Goal: Check status: Check status

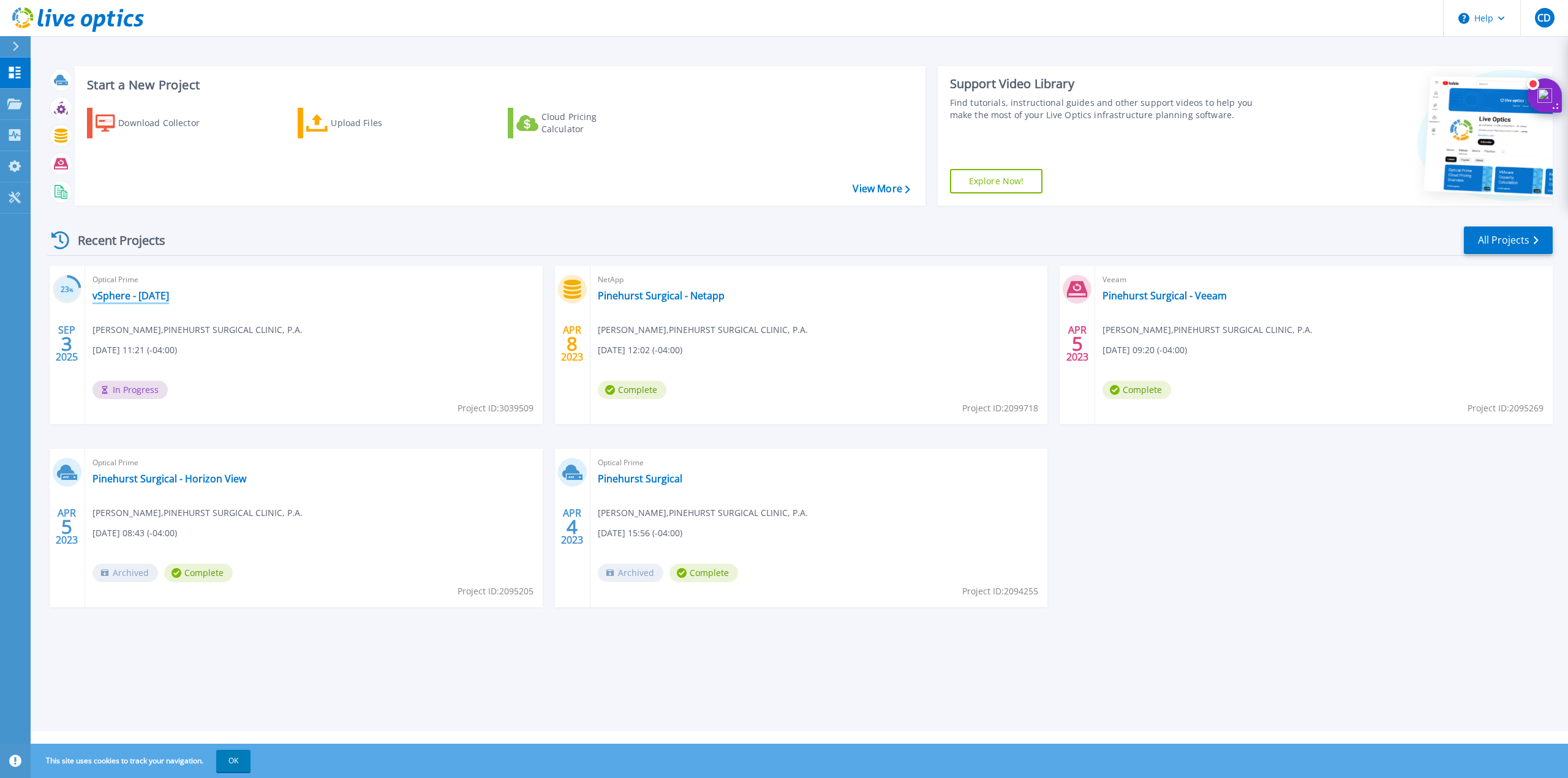
click at [169, 296] on link "vSphere - [DATE]" at bounding box center [130, 296] width 77 height 13
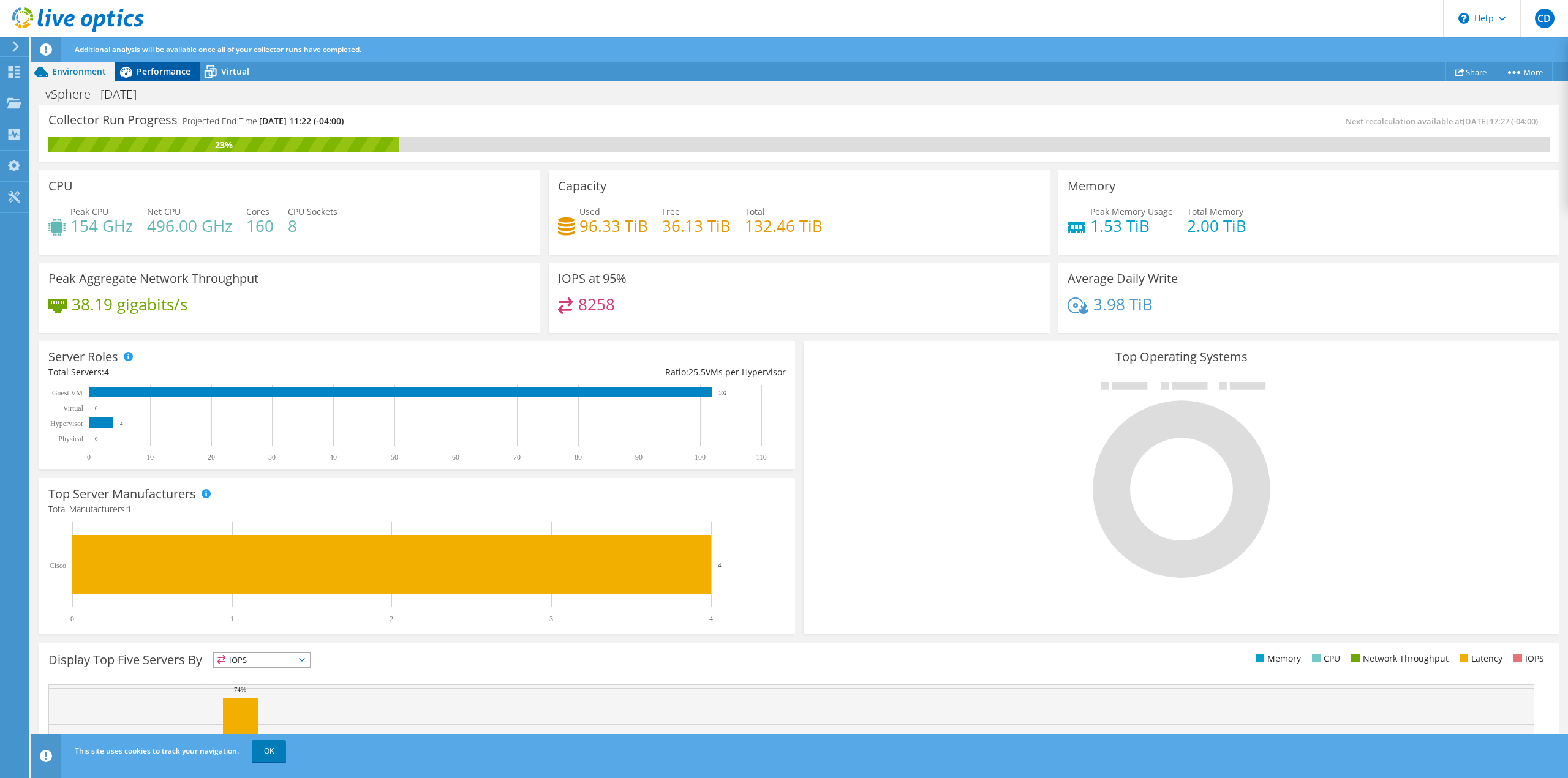
click at [140, 70] on span "Performance" at bounding box center [162, 71] width 53 height 12
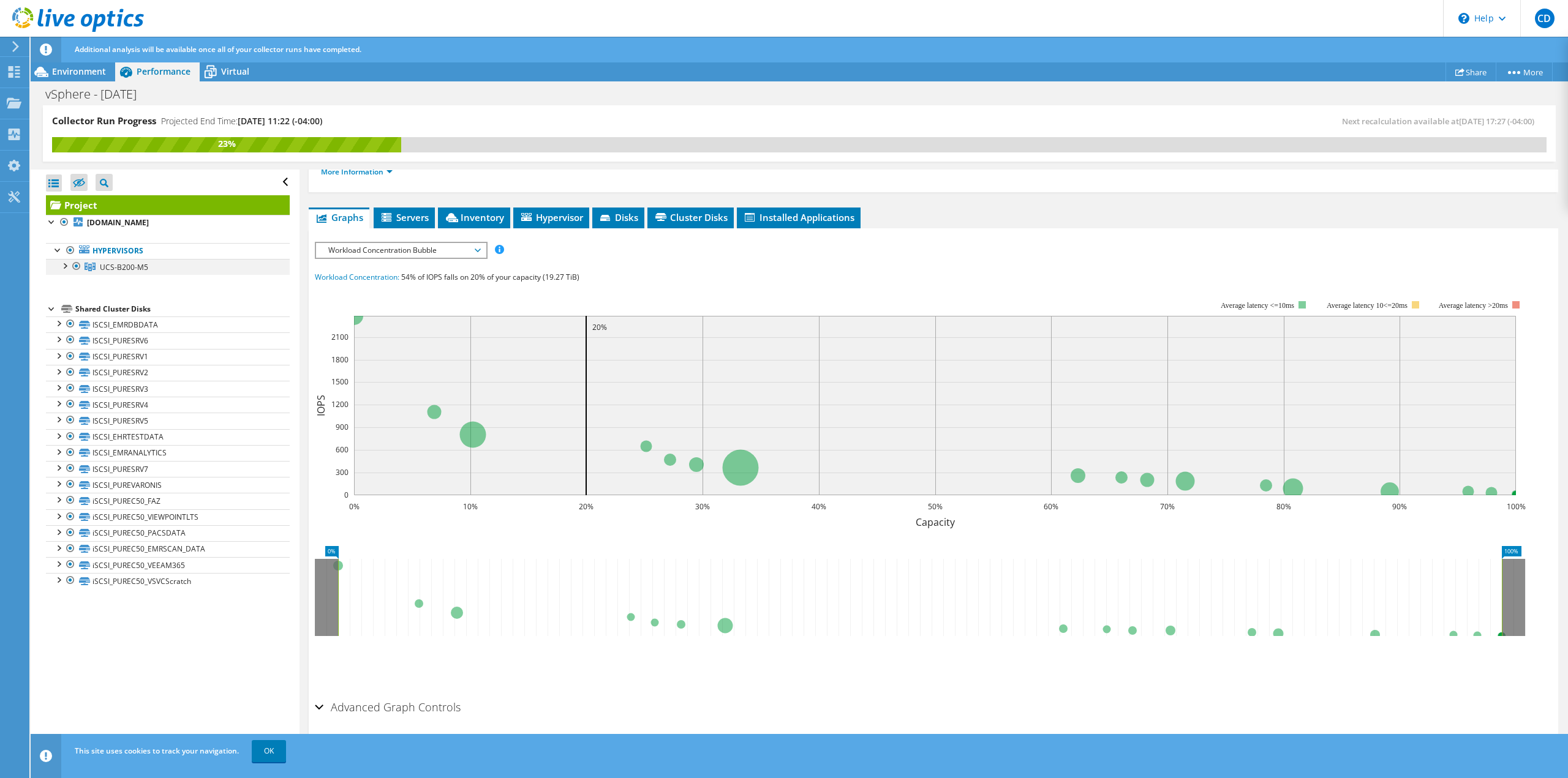
click at [65, 267] on div at bounding box center [64, 265] width 13 height 13
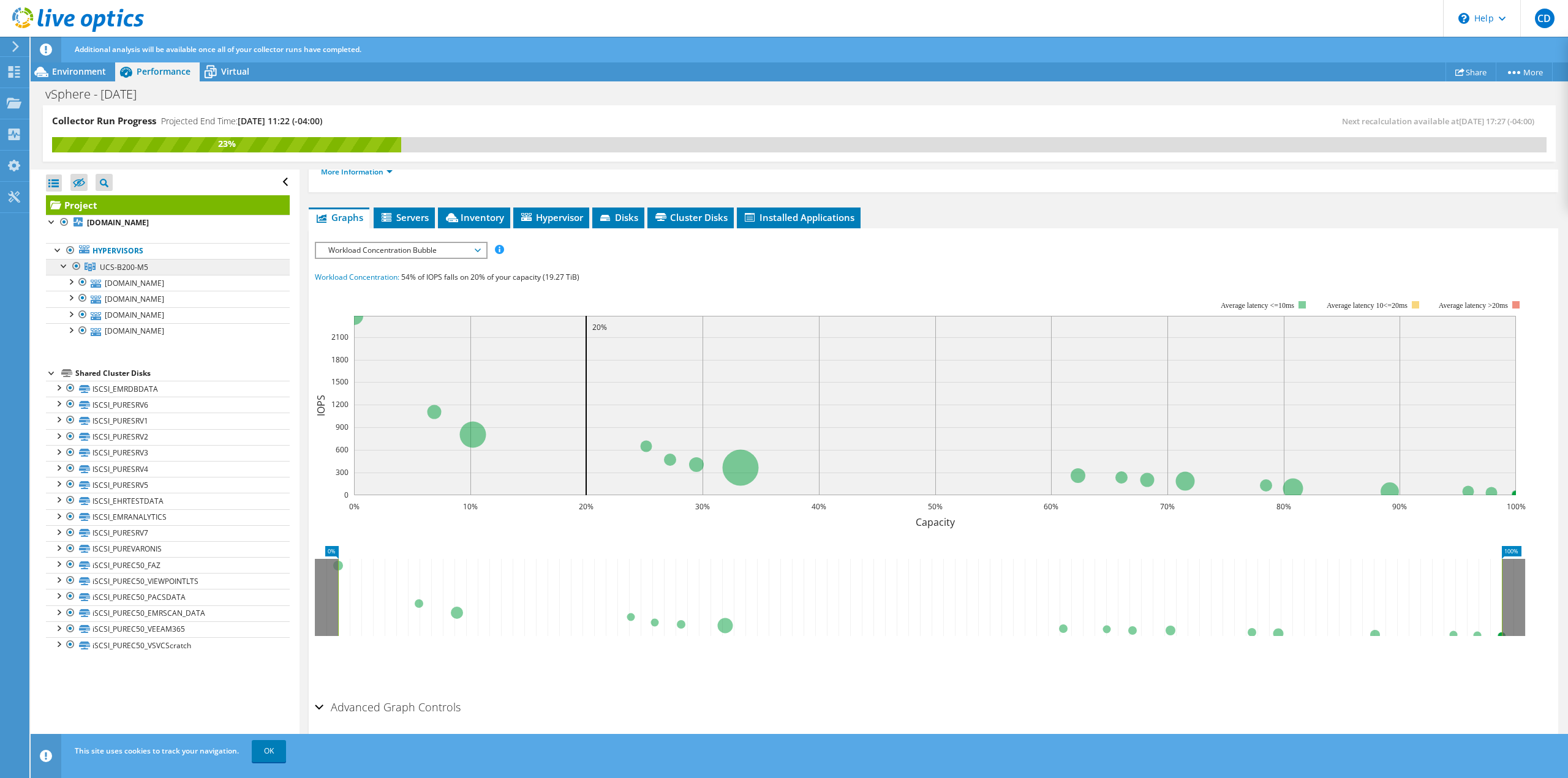
click at [128, 271] on span "UCS-B200-M5" at bounding box center [125, 266] width 49 height 11
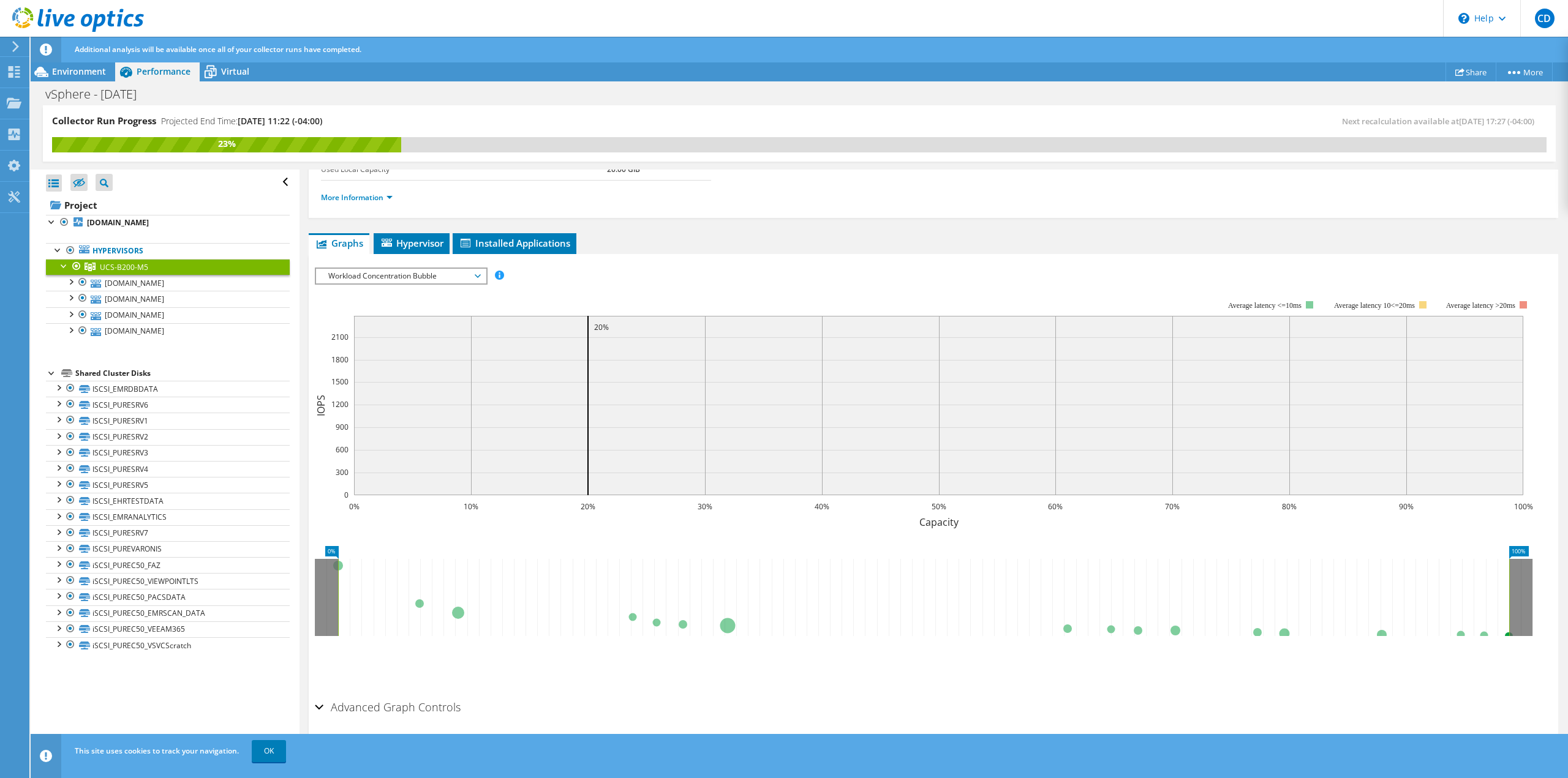
scroll to position [112, 0]
click at [431, 242] on span "Hypervisor" at bounding box center [410, 243] width 63 height 13
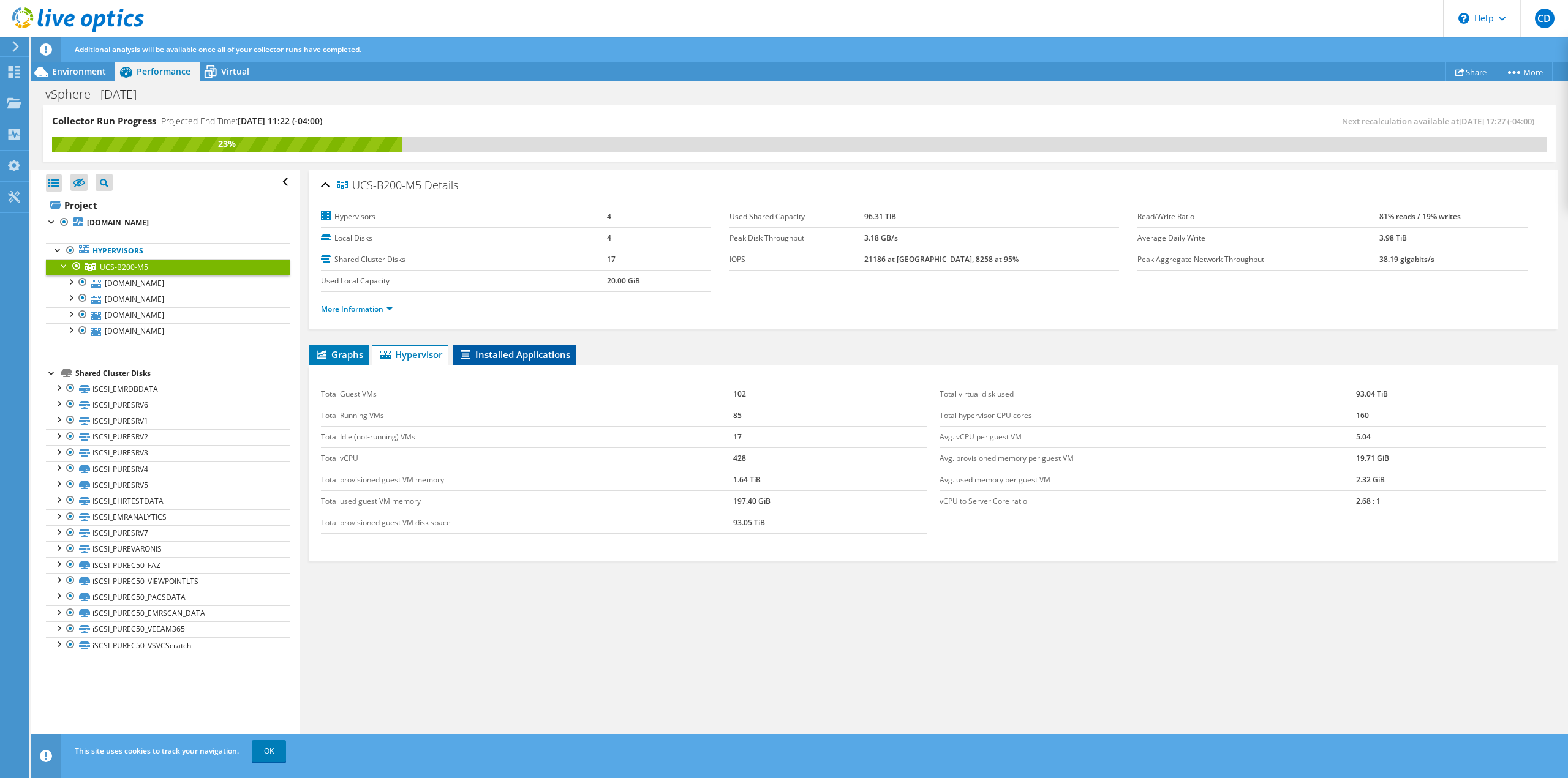
click at [517, 353] on span "Installed Applications" at bounding box center [515, 354] width 112 height 13
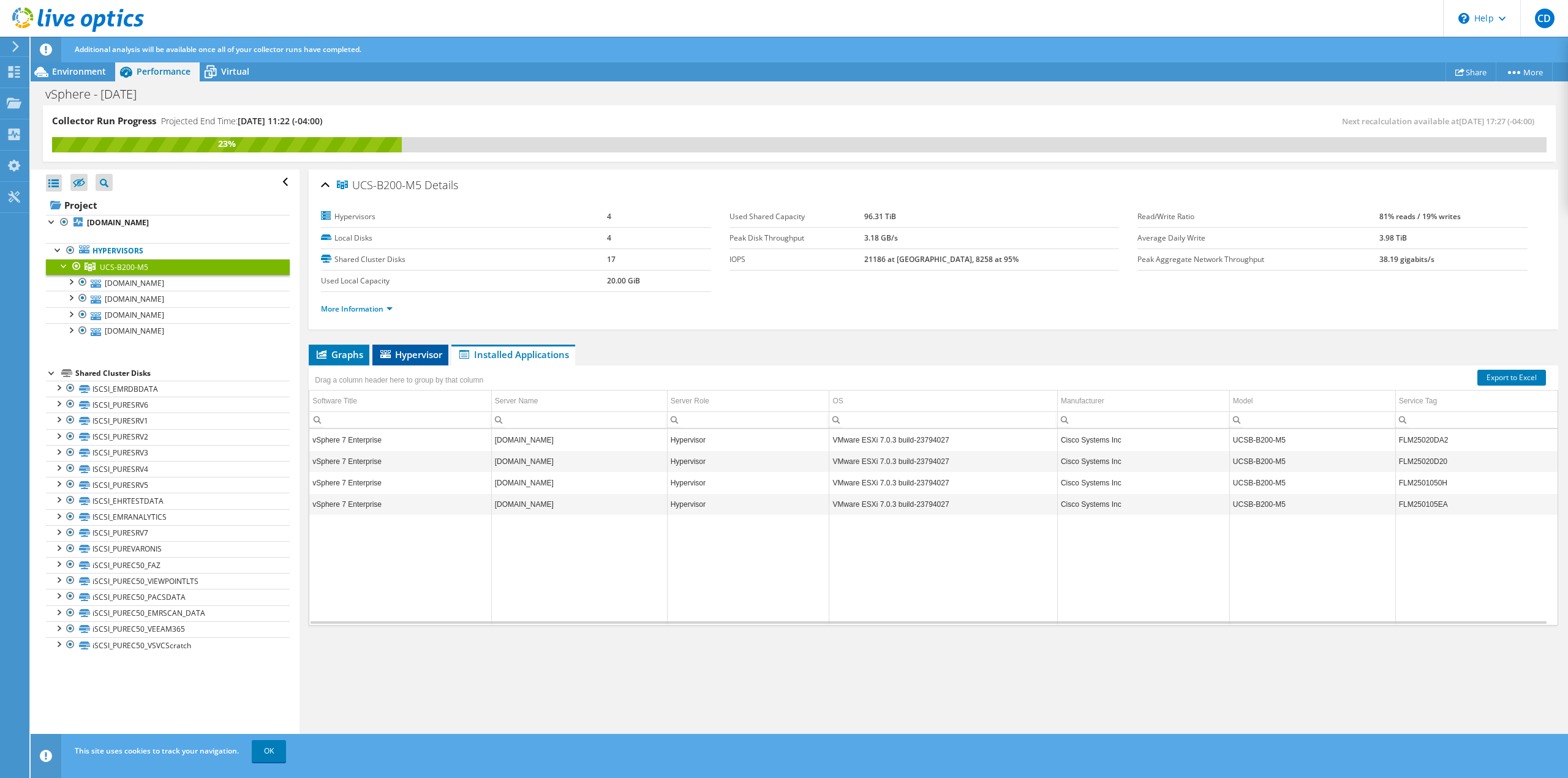
click at [408, 358] on span "Hypervisor" at bounding box center [410, 354] width 63 height 13
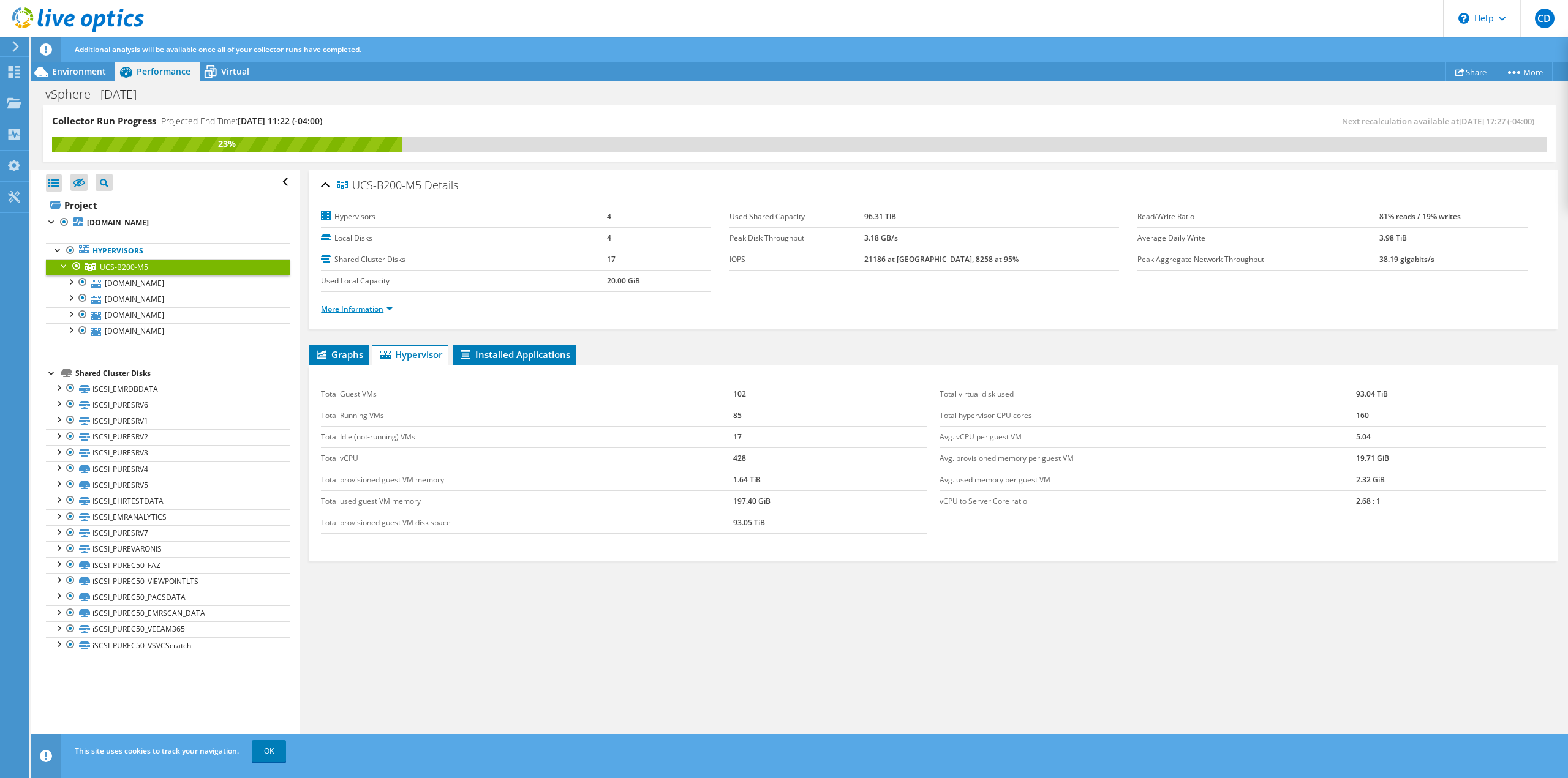
click at [361, 310] on link "More Information" at bounding box center [357, 308] width 72 height 11
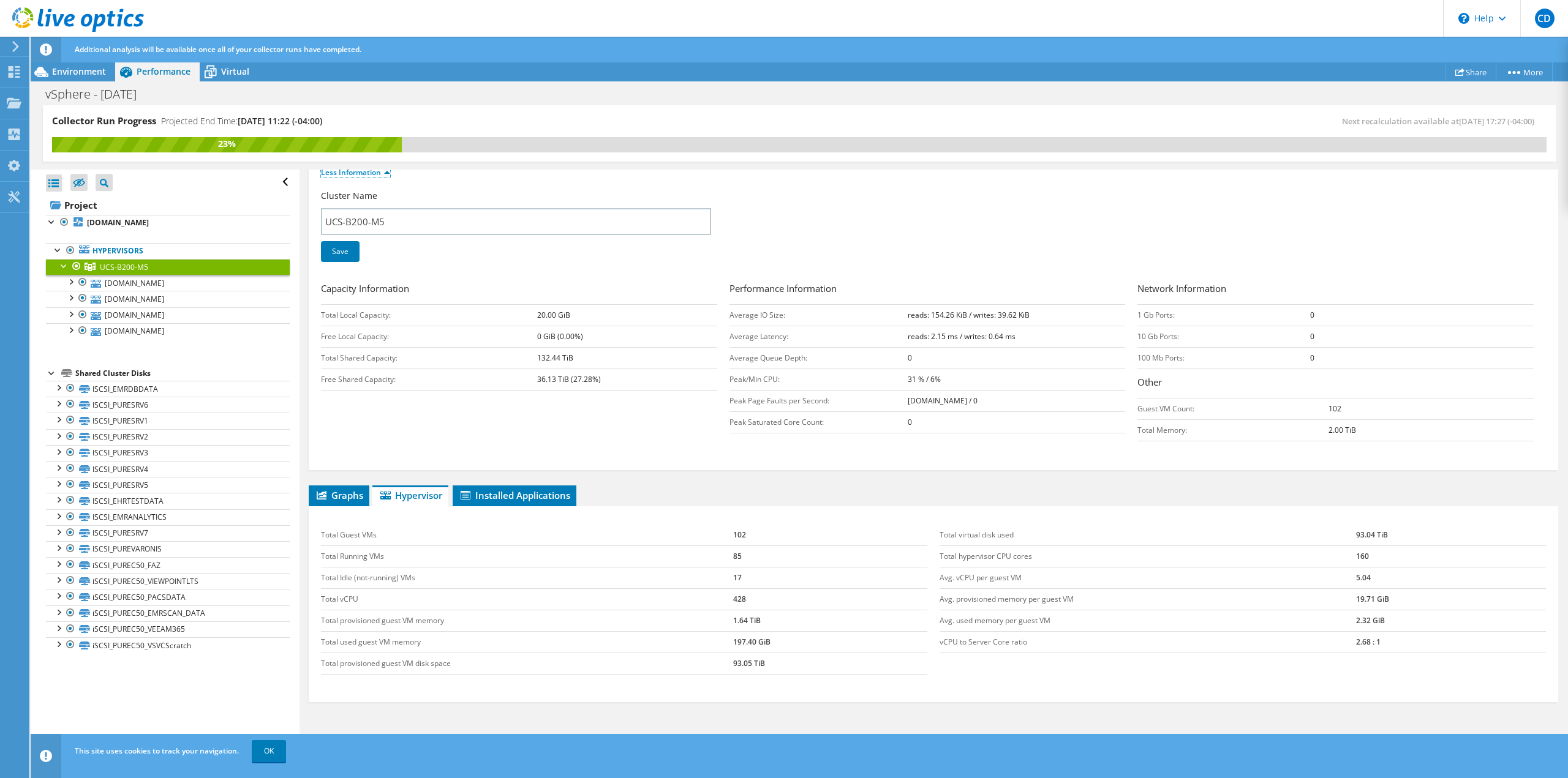
scroll to position [170, 0]
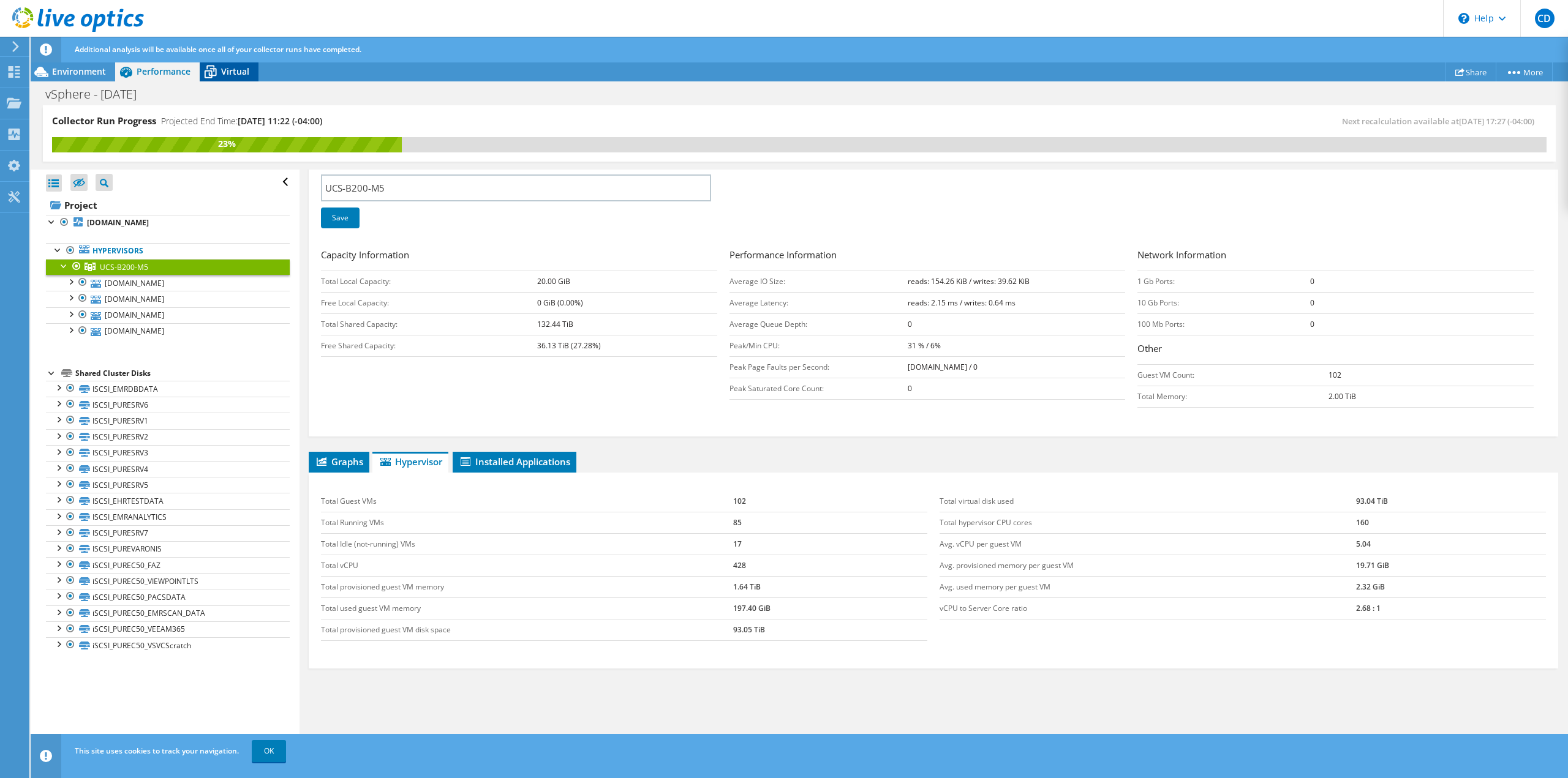
click at [220, 75] on icon at bounding box center [210, 72] width 21 height 21
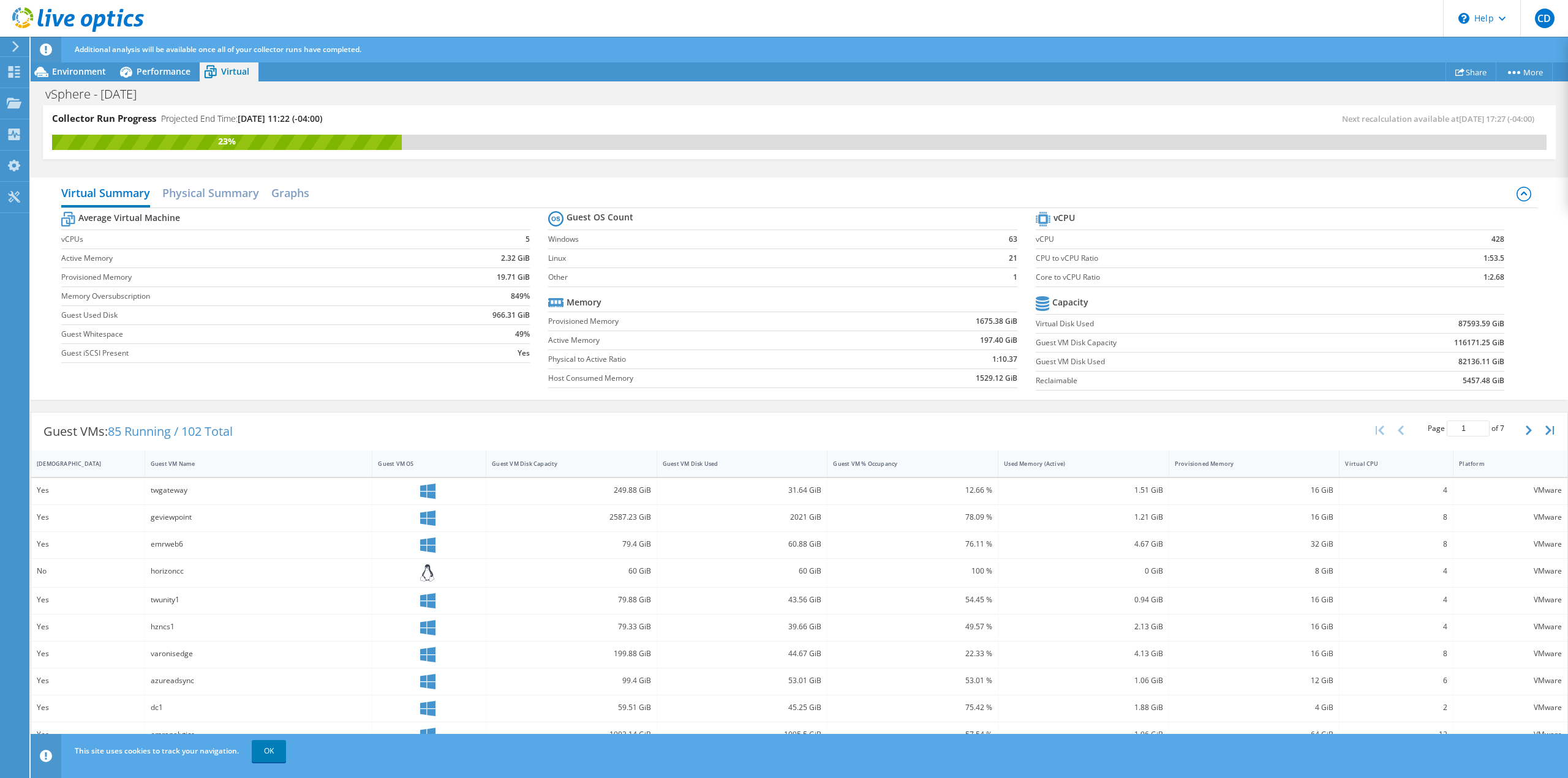
scroll to position [0, 0]
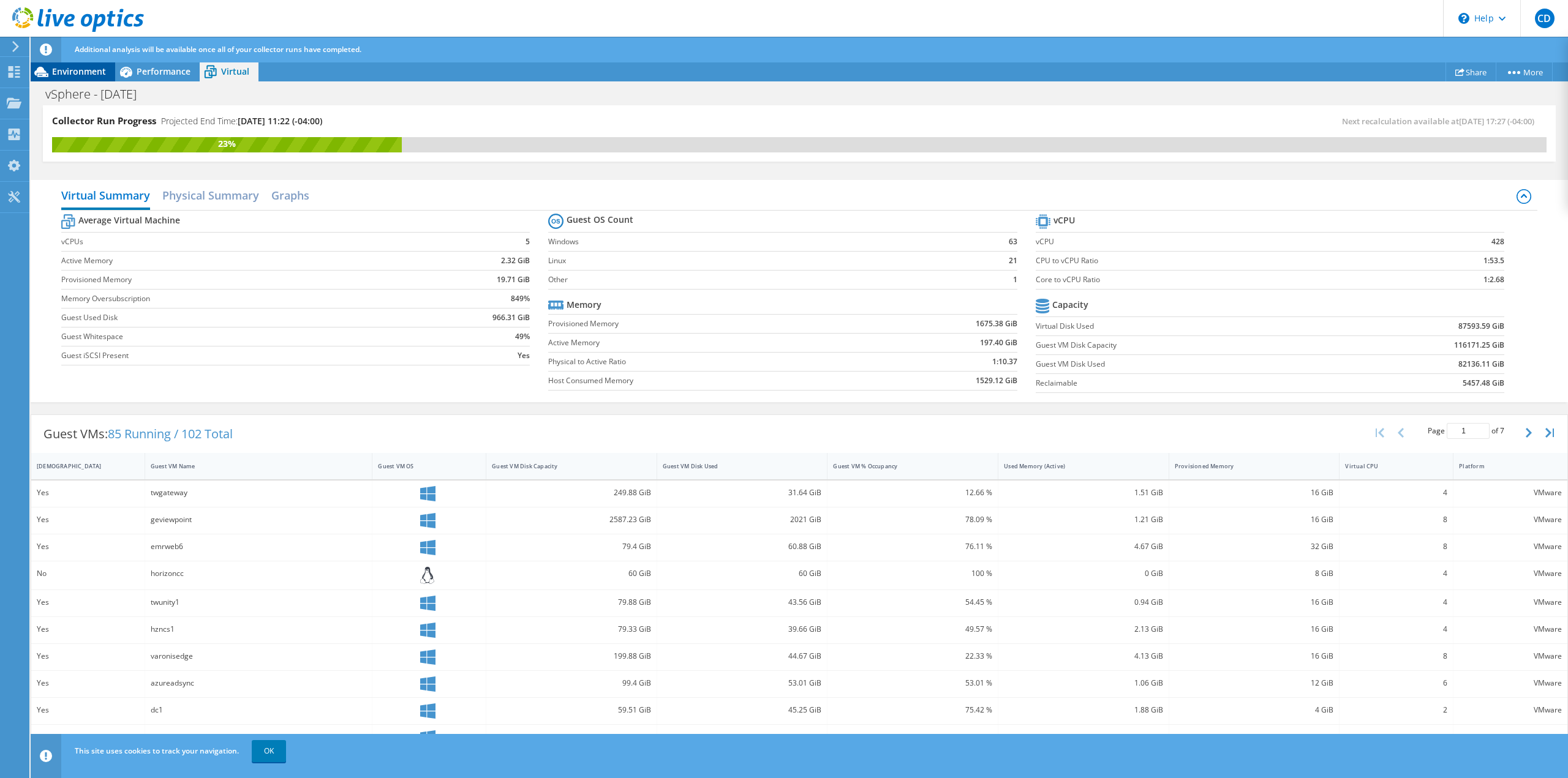
click at [44, 70] on icon at bounding box center [41, 72] width 14 height 11
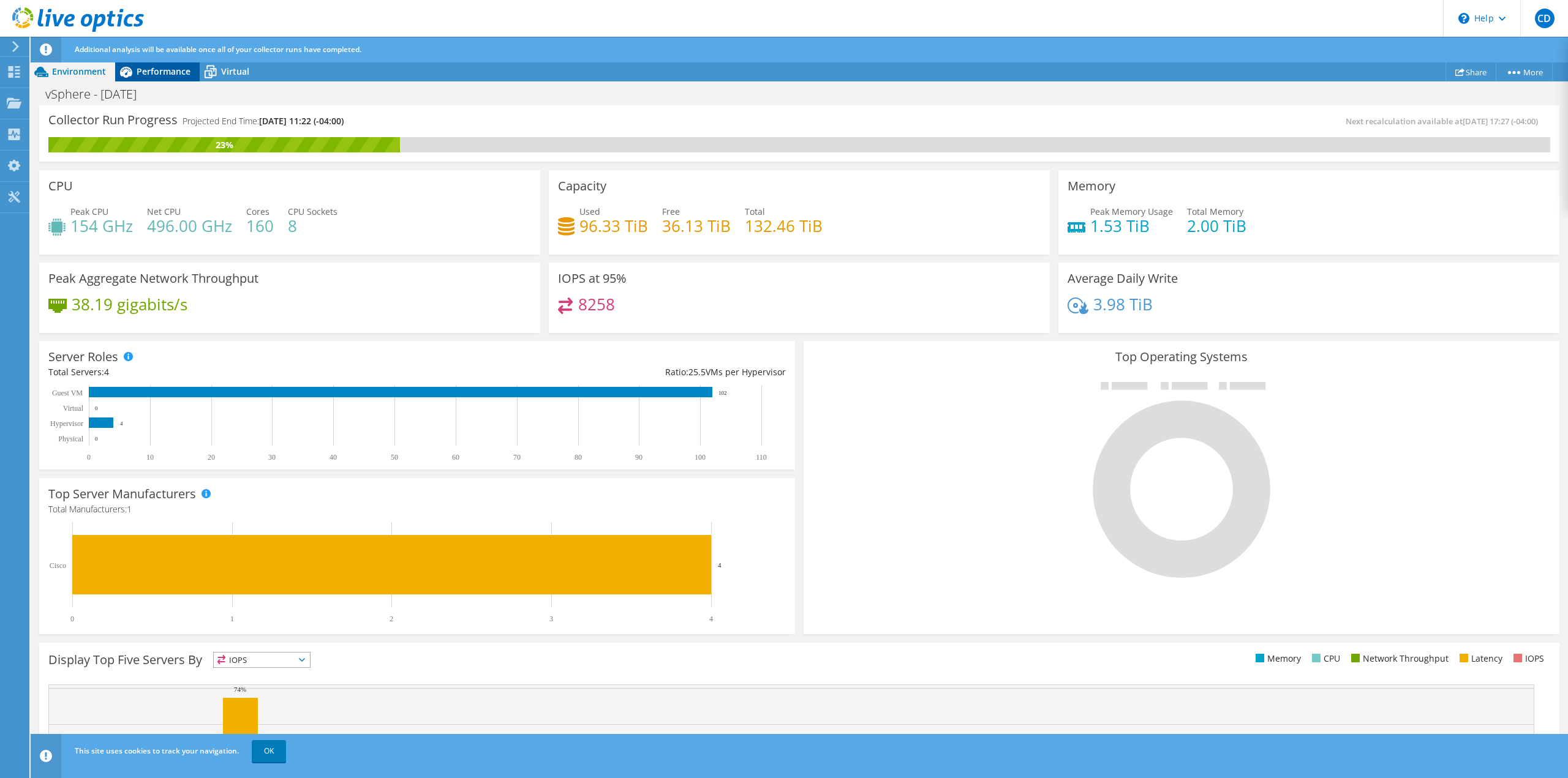
click at [169, 74] on span "Performance" at bounding box center [162, 71] width 53 height 12
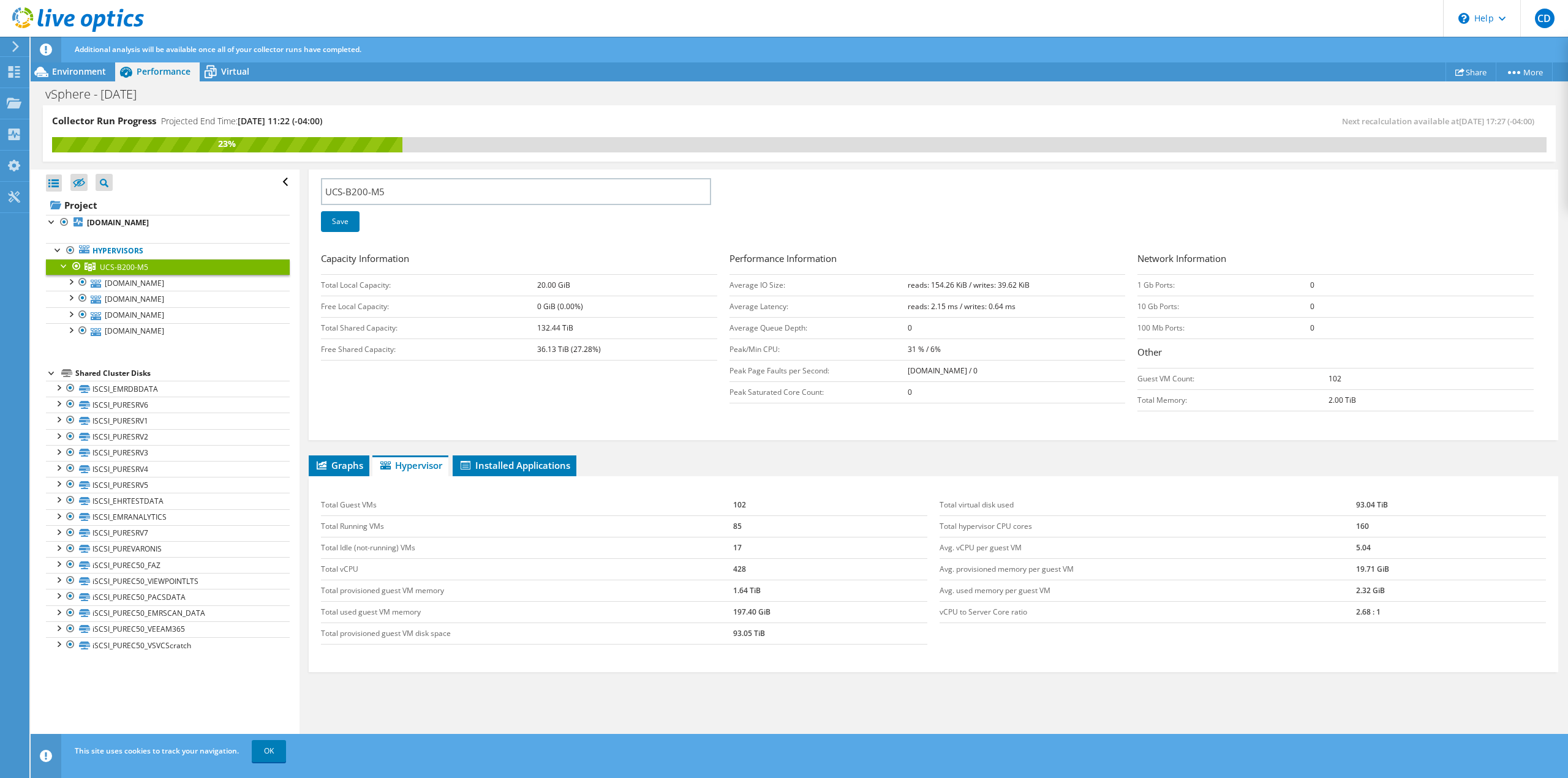
scroll to position [170, 0]
click at [280, 748] on link "OK" at bounding box center [268, 751] width 34 height 22
